Goal: Information Seeking & Learning: Check status

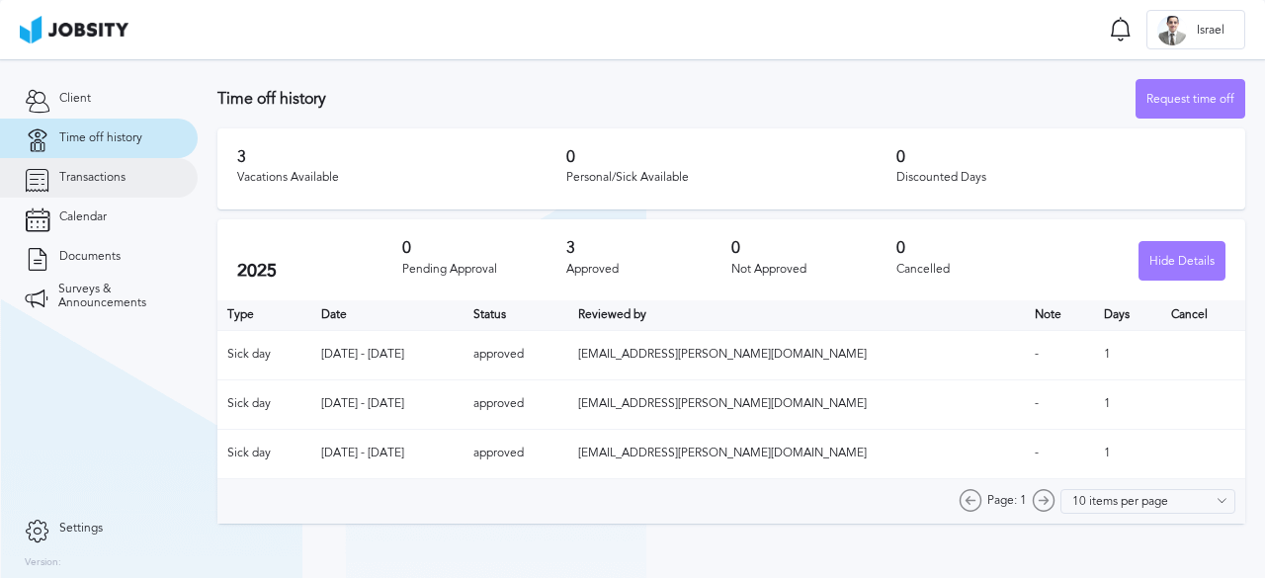
click at [83, 171] on span "Transactions" at bounding box center [92, 178] width 66 height 14
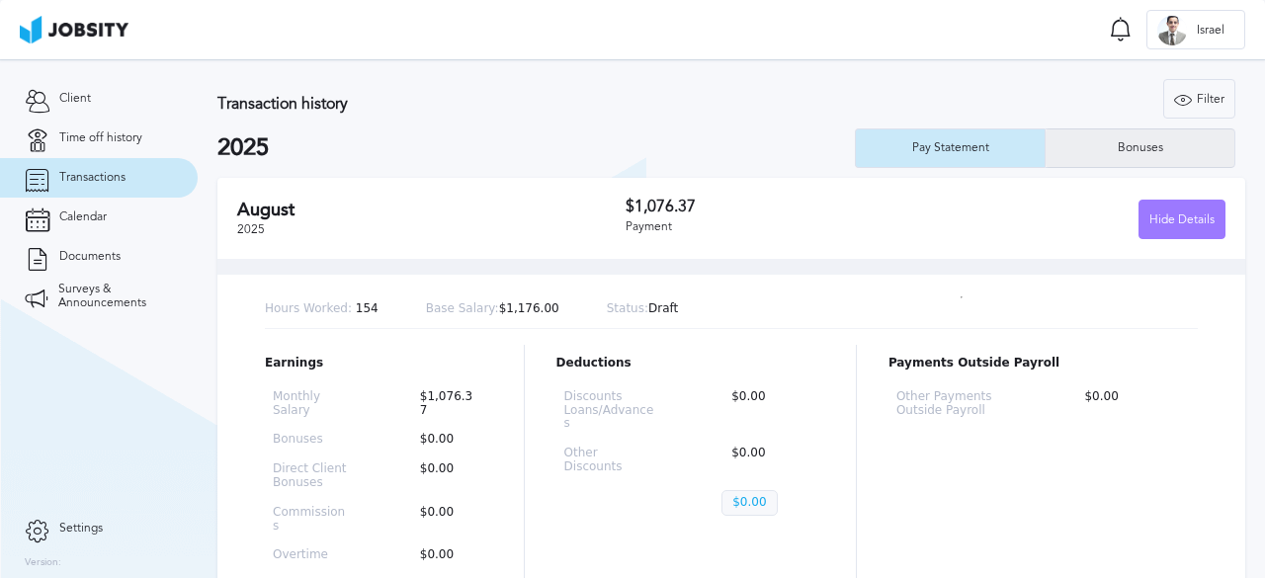
click at [1111, 151] on div "Bonuses" at bounding box center [1140, 148] width 65 height 14
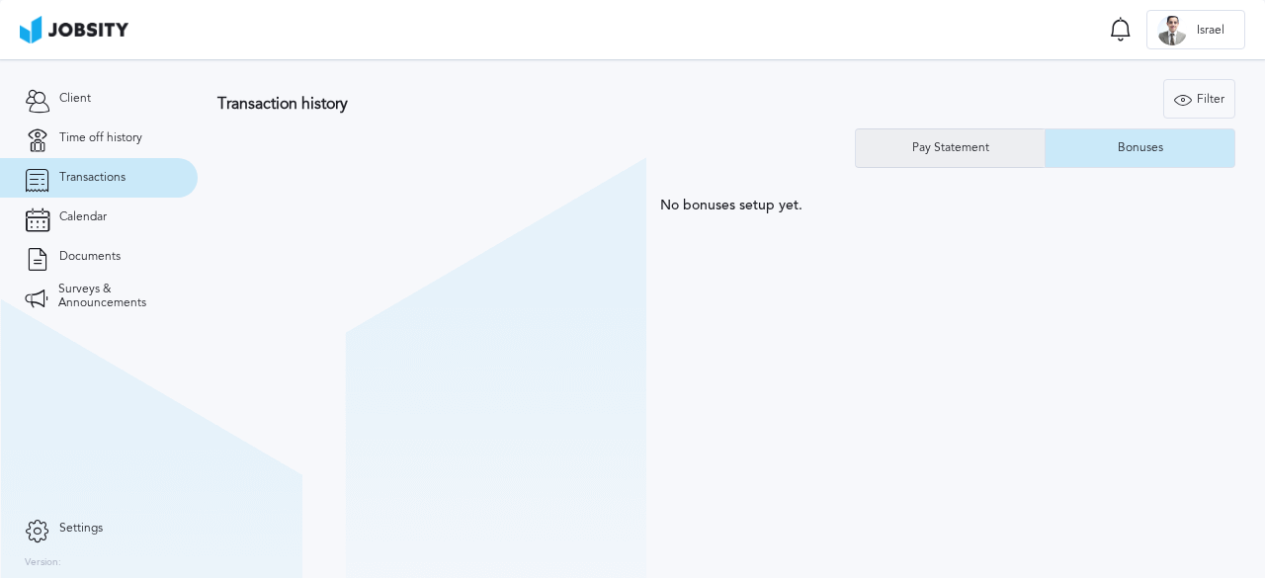
click at [948, 155] on div "Pay Statement" at bounding box center [950, 148] width 189 height 40
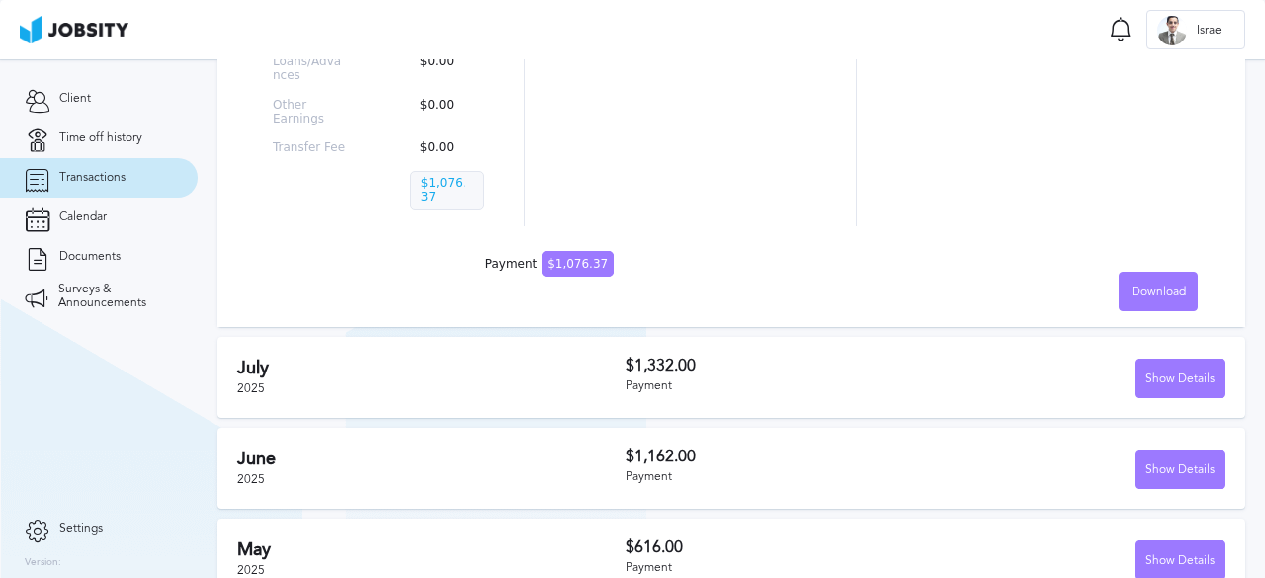
scroll to position [526, 0]
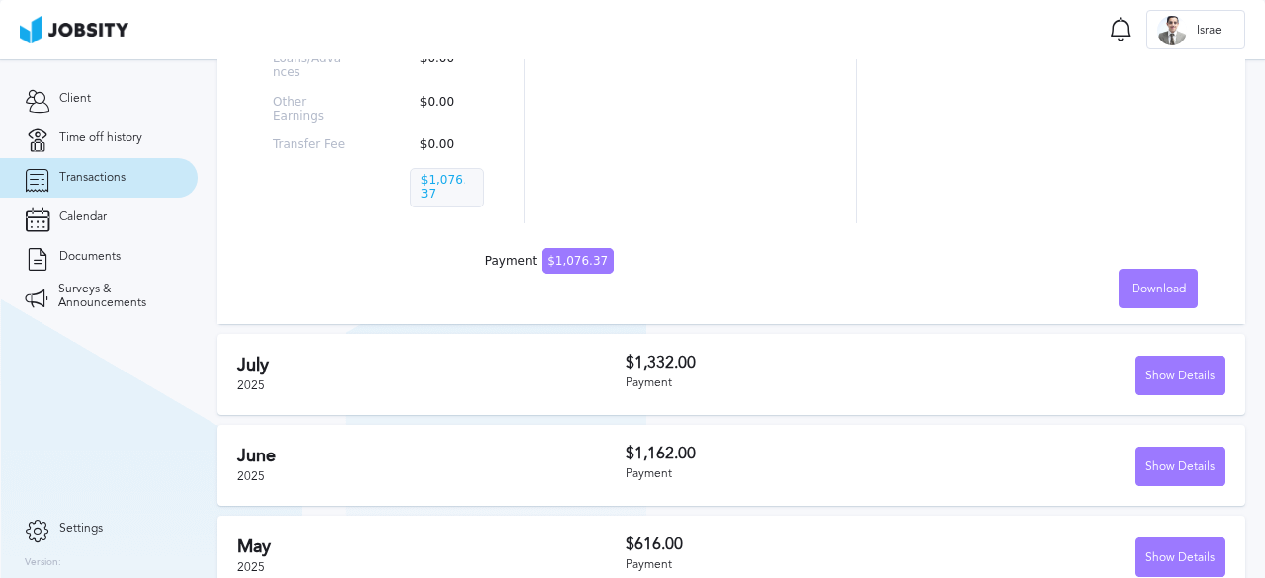
click at [553, 355] on h2 "July" at bounding box center [431, 365] width 388 height 21
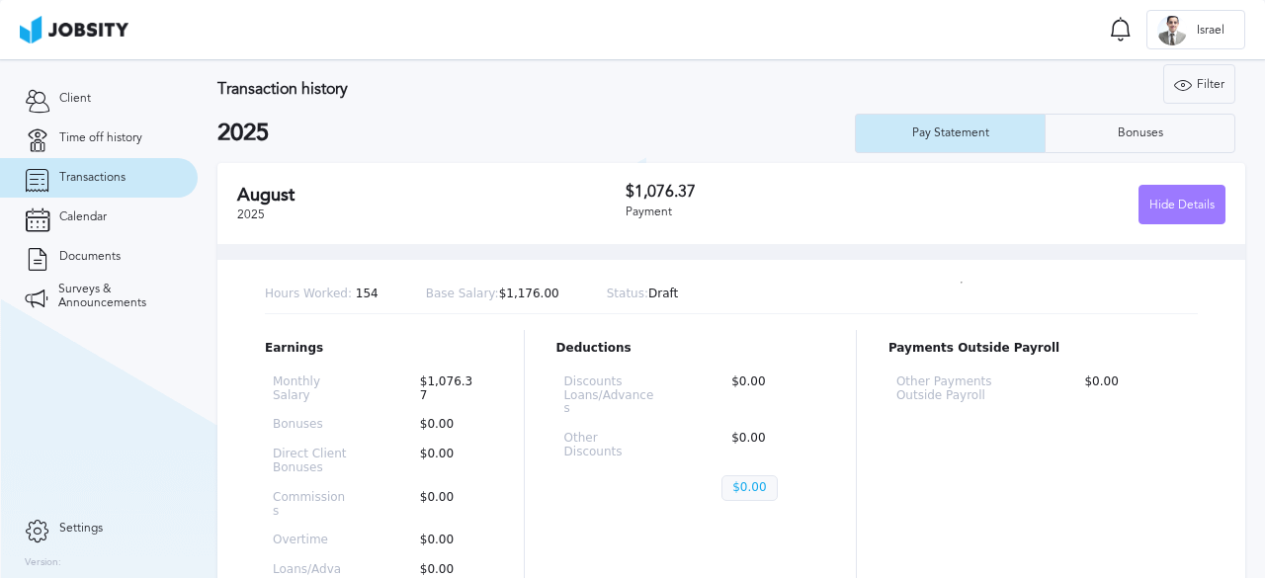
scroll to position [0, 0]
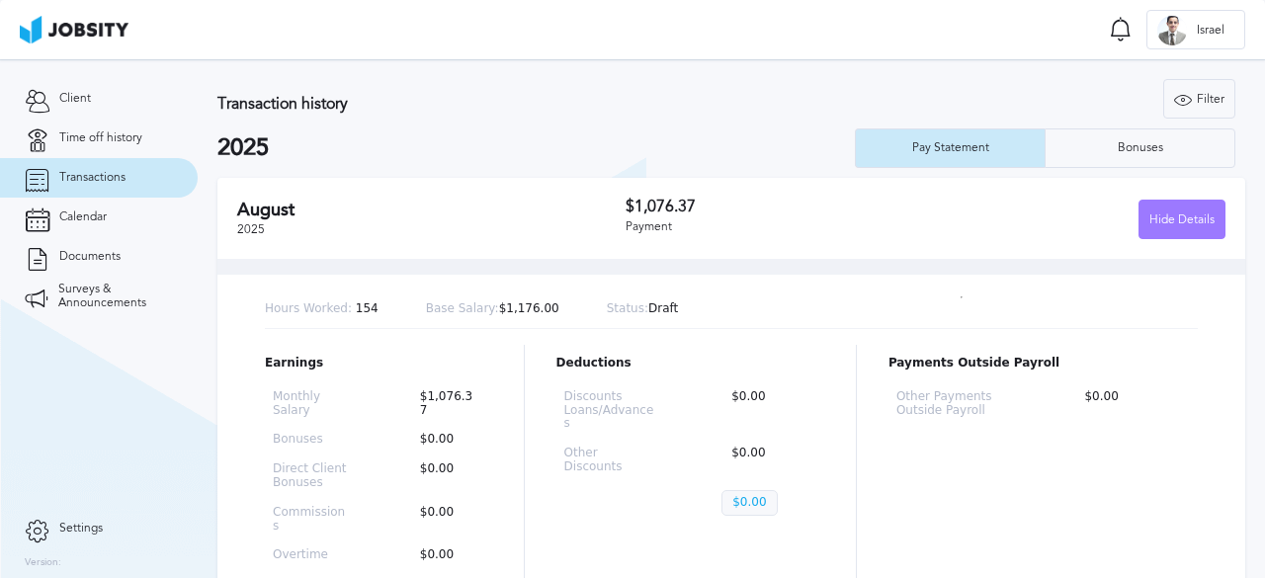
click at [583, 233] on div "[DATE]" at bounding box center [431, 219] width 388 height 39
click at [104, 139] on span "Time off history" at bounding box center [100, 138] width 83 height 14
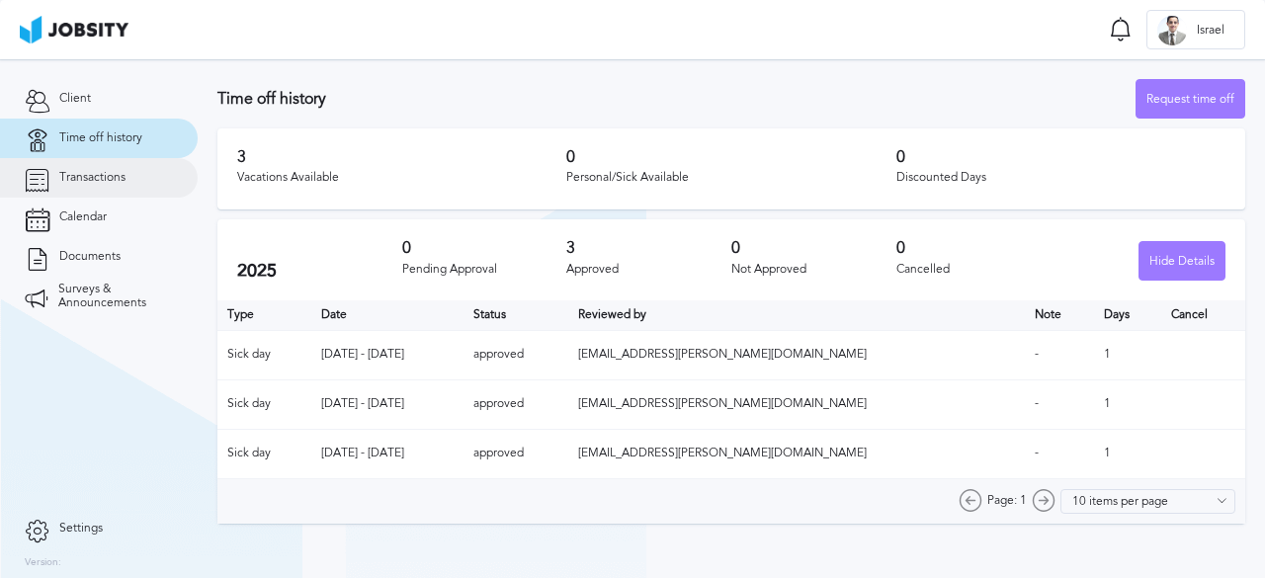
click at [101, 171] on span "Transactions" at bounding box center [92, 178] width 66 height 14
